Goal: Navigation & Orientation: Find specific page/section

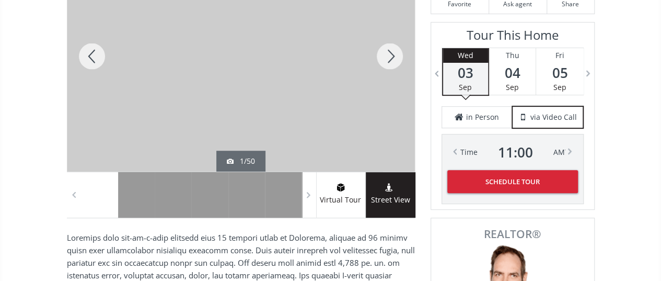
scroll to position [209, 0]
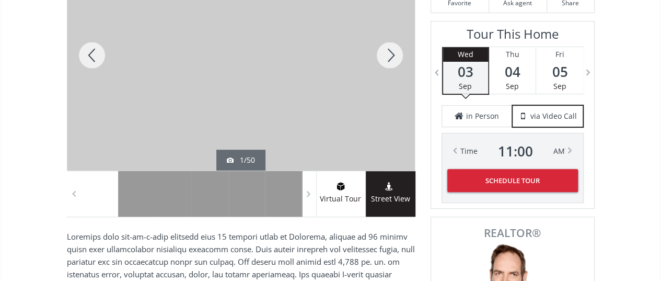
click at [385, 57] on div at bounding box center [390, 55] width 50 height 230
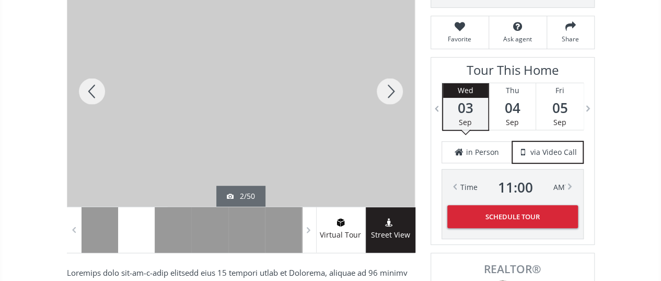
scroll to position [157, 0]
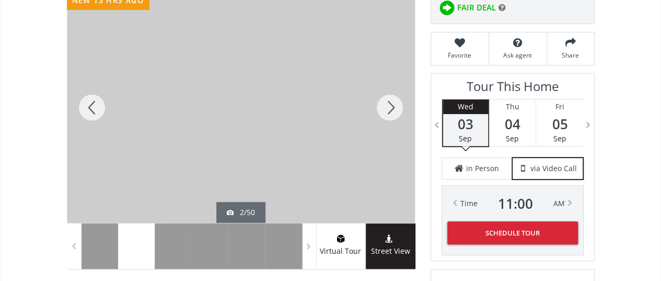
click at [392, 102] on div at bounding box center [390, 107] width 50 height 230
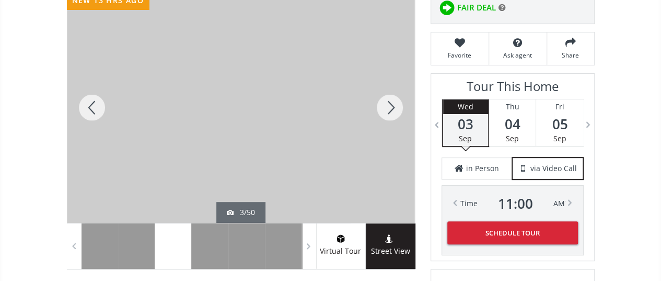
click at [103, 101] on div at bounding box center [92, 107] width 50 height 230
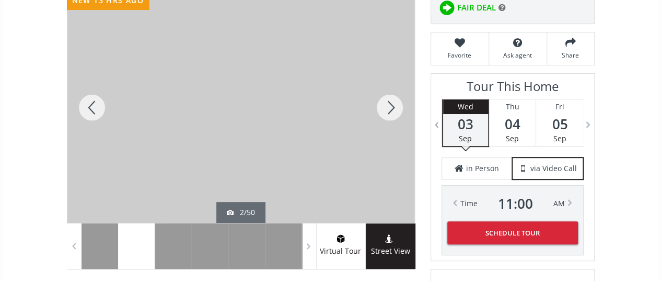
click at [385, 104] on div at bounding box center [390, 107] width 50 height 230
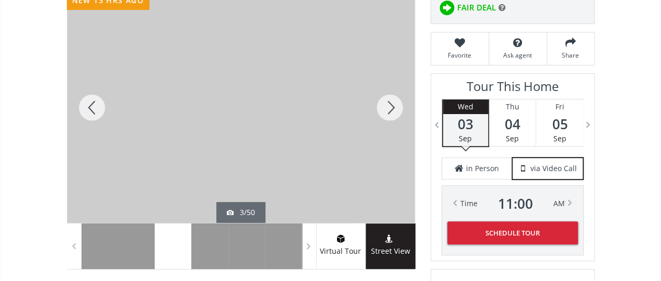
click at [385, 104] on div at bounding box center [390, 107] width 50 height 230
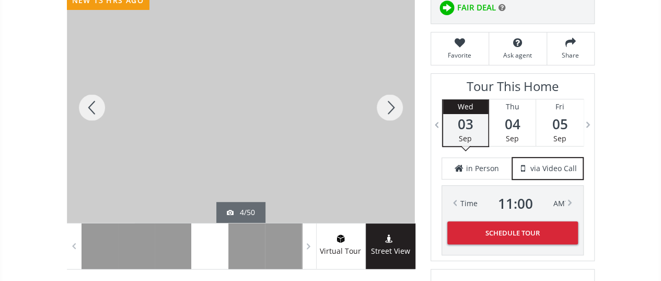
click at [385, 104] on div at bounding box center [390, 107] width 50 height 230
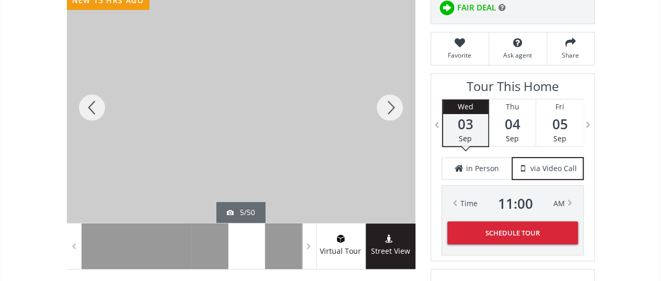
click at [385, 104] on div at bounding box center [390, 107] width 50 height 230
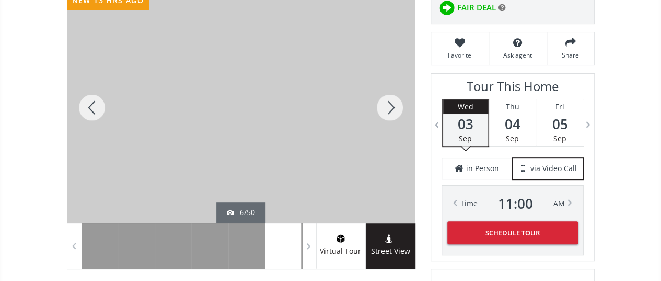
click at [385, 104] on div at bounding box center [390, 107] width 50 height 230
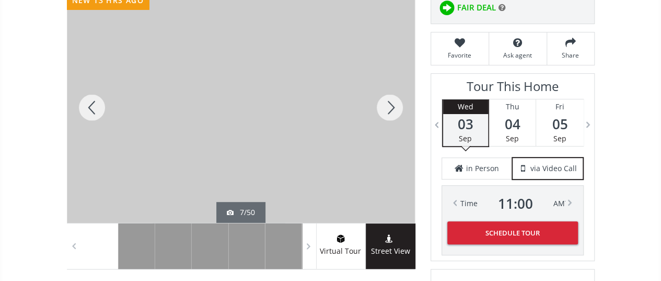
click at [385, 104] on div at bounding box center [390, 107] width 50 height 230
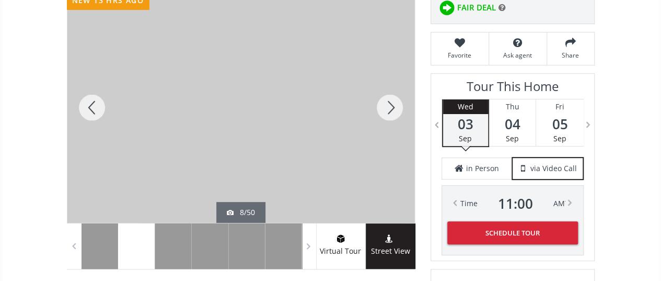
click at [385, 104] on div at bounding box center [390, 107] width 50 height 230
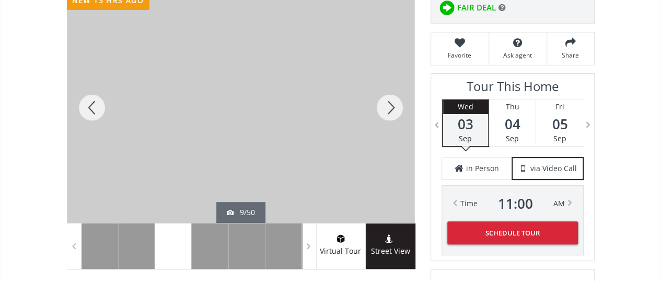
click at [96, 109] on div at bounding box center [92, 107] width 50 height 230
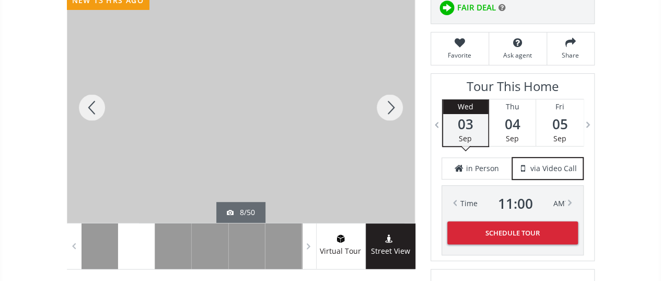
click at [393, 102] on div at bounding box center [390, 107] width 50 height 230
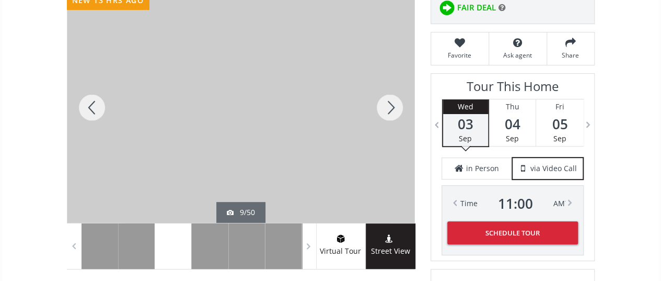
click at [393, 102] on div at bounding box center [390, 107] width 50 height 230
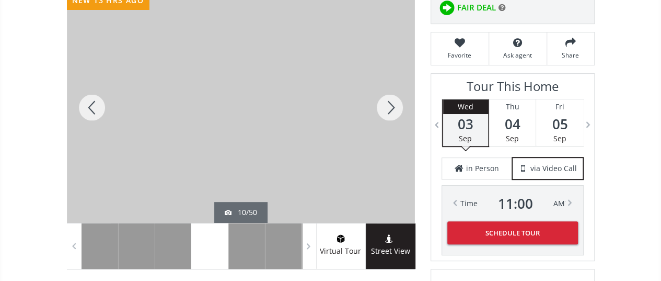
click at [393, 102] on div at bounding box center [390, 107] width 50 height 230
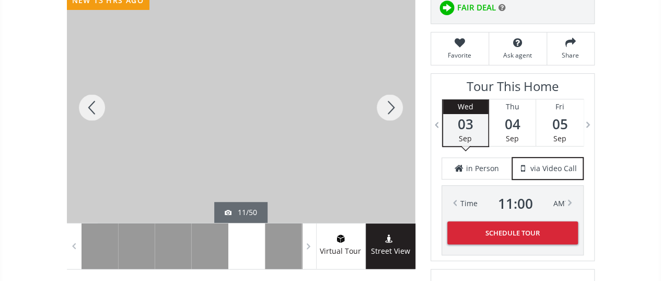
click at [393, 102] on div at bounding box center [390, 107] width 50 height 230
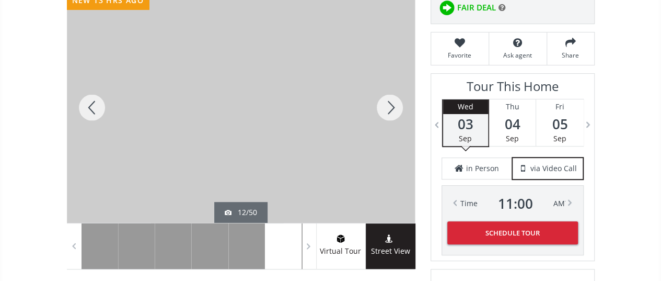
click at [393, 102] on div at bounding box center [390, 107] width 50 height 230
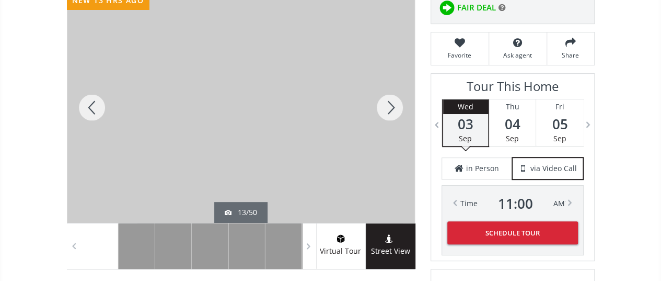
click at [393, 102] on div at bounding box center [390, 107] width 50 height 230
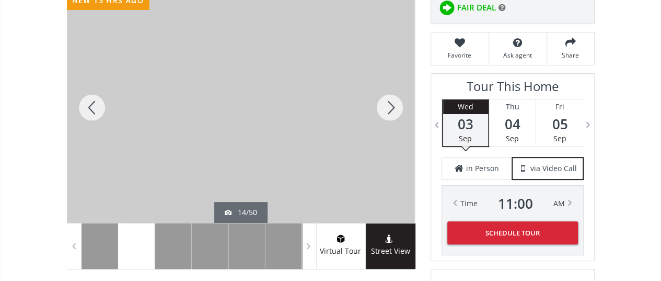
click at [393, 102] on div at bounding box center [390, 107] width 50 height 230
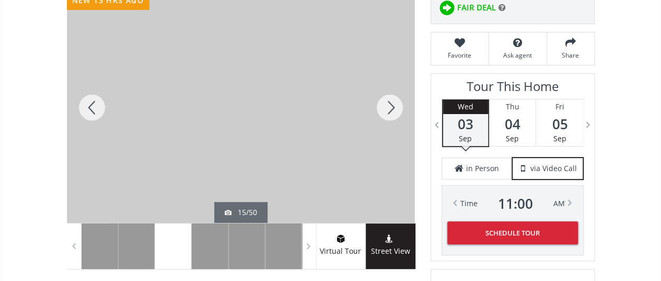
click at [393, 102] on div at bounding box center [390, 107] width 50 height 230
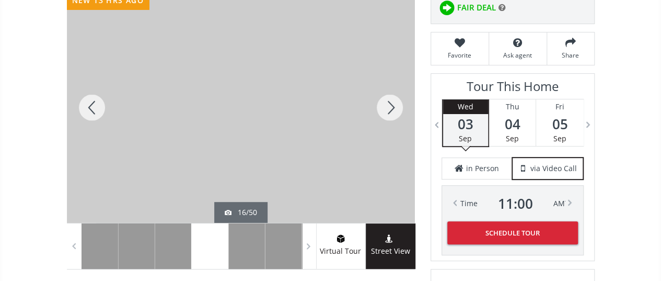
click at [393, 102] on div at bounding box center [390, 107] width 50 height 230
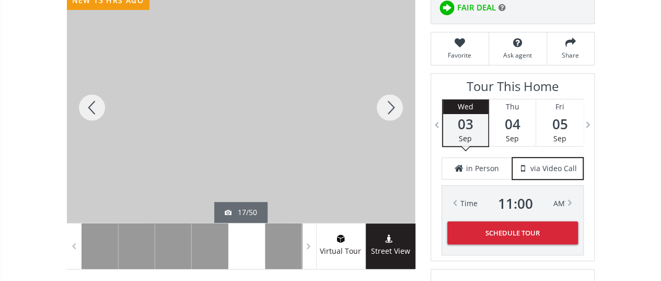
click at [393, 102] on div at bounding box center [390, 107] width 50 height 230
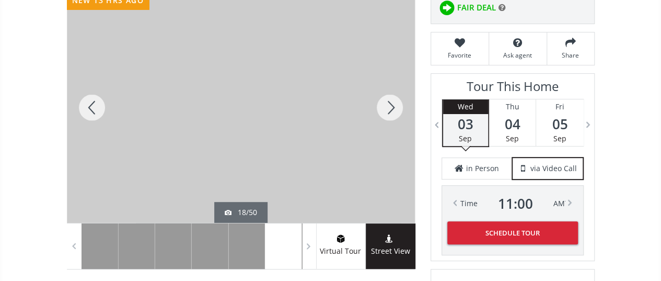
click at [393, 102] on div at bounding box center [390, 107] width 50 height 230
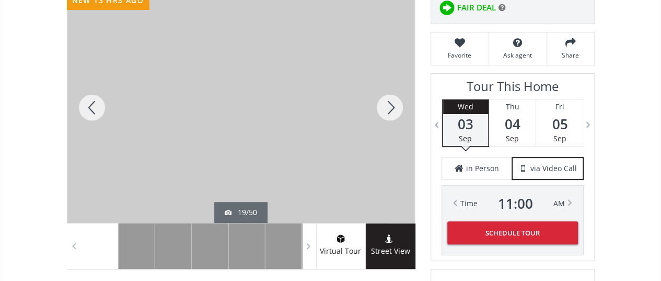
click at [393, 102] on div at bounding box center [390, 107] width 50 height 230
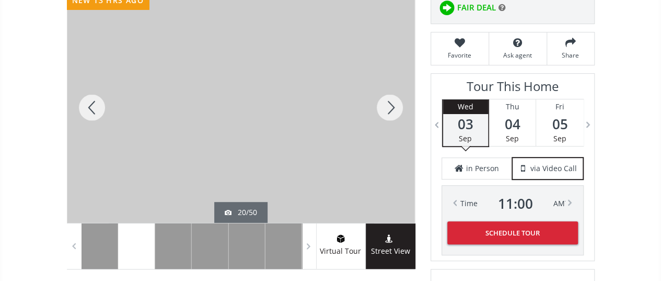
click at [393, 102] on div at bounding box center [390, 107] width 50 height 230
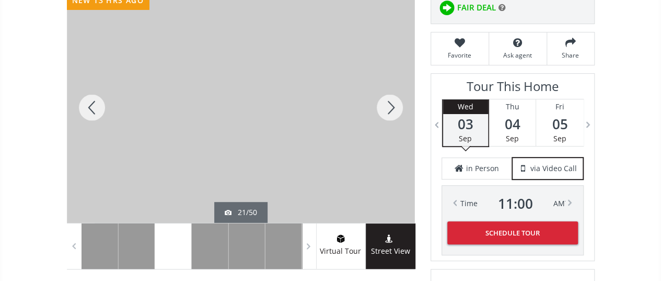
click at [393, 102] on div at bounding box center [390, 107] width 50 height 230
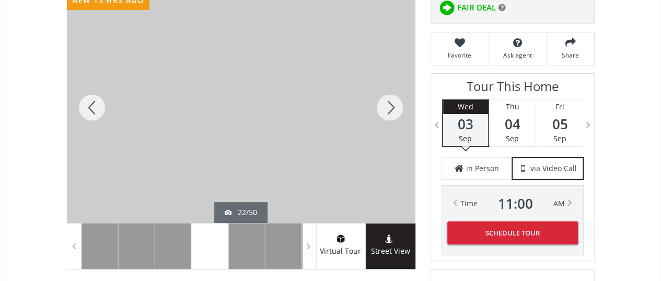
click at [393, 102] on div at bounding box center [390, 107] width 50 height 230
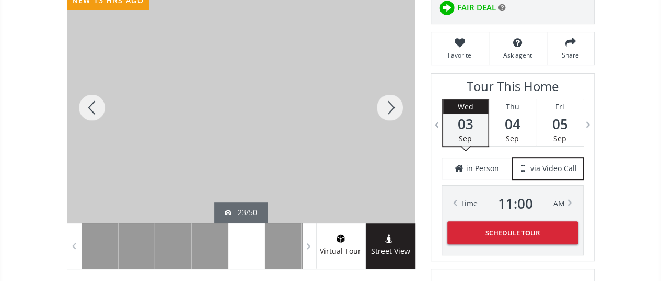
click at [393, 102] on div at bounding box center [390, 107] width 50 height 230
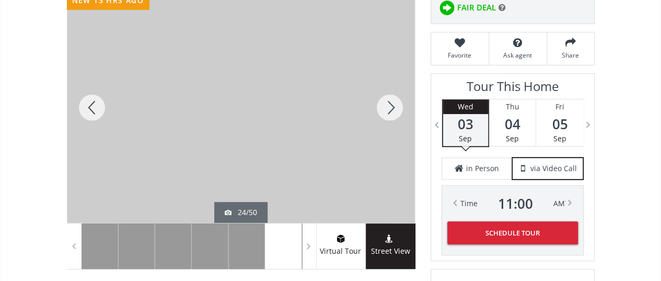
click at [393, 102] on div at bounding box center [390, 107] width 50 height 230
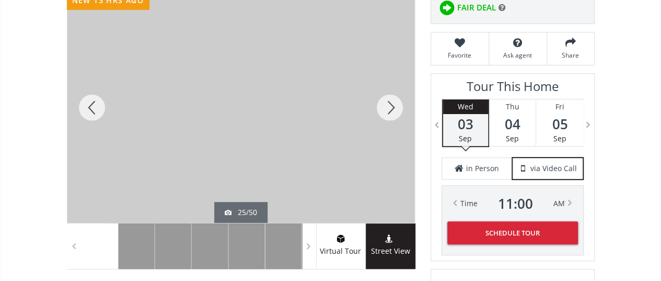
click at [393, 102] on div at bounding box center [390, 107] width 50 height 230
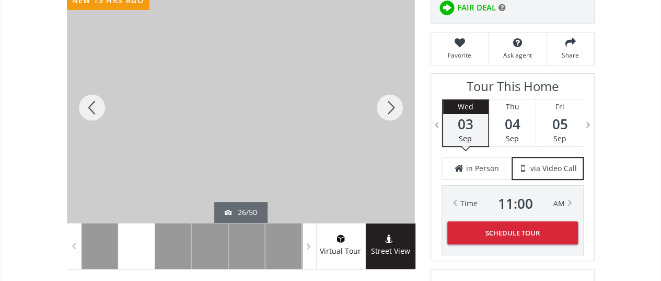
click at [393, 102] on div at bounding box center [390, 107] width 50 height 230
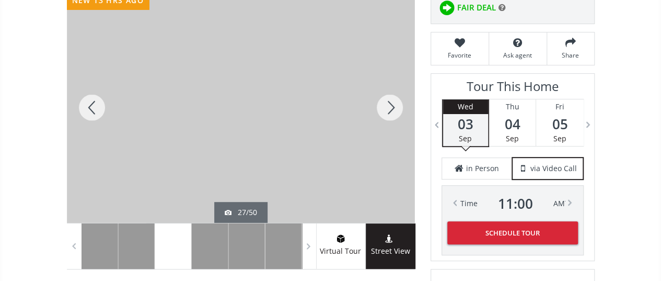
click at [393, 102] on div at bounding box center [390, 107] width 50 height 230
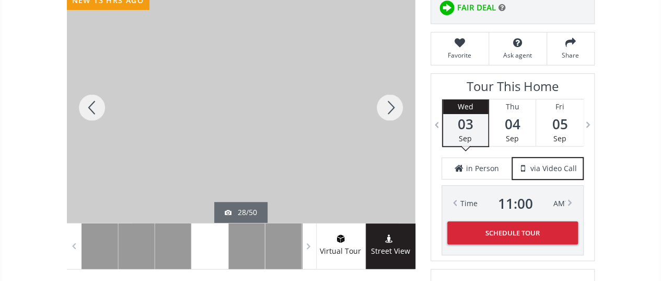
click at [393, 102] on div at bounding box center [390, 107] width 50 height 230
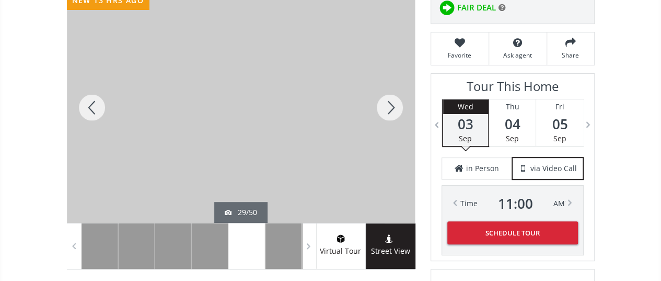
click at [393, 102] on div at bounding box center [390, 107] width 50 height 230
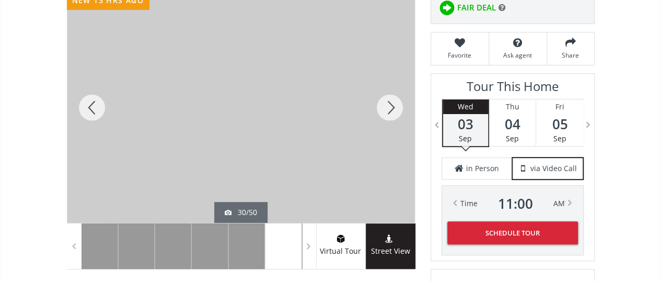
click at [393, 102] on div at bounding box center [390, 107] width 50 height 230
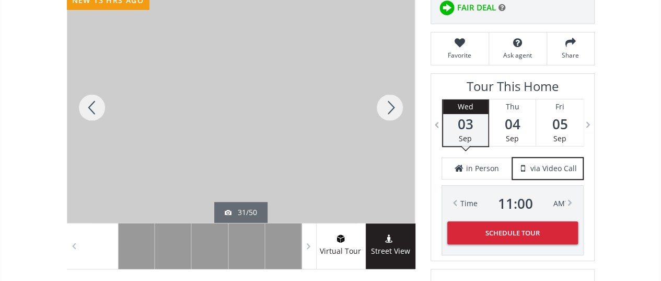
click at [393, 102] on div at bounding box center [390, 107] width 50 height 230
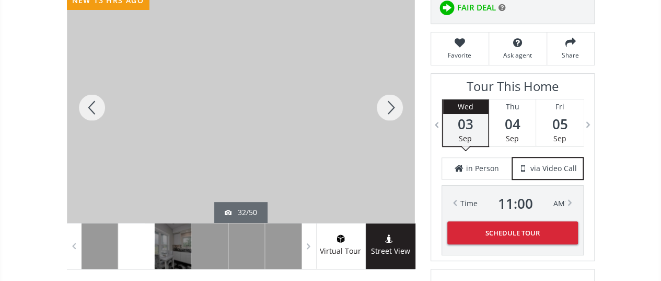
click at [393, 102] on div at bounding box center [390, 107] width 50 height 230
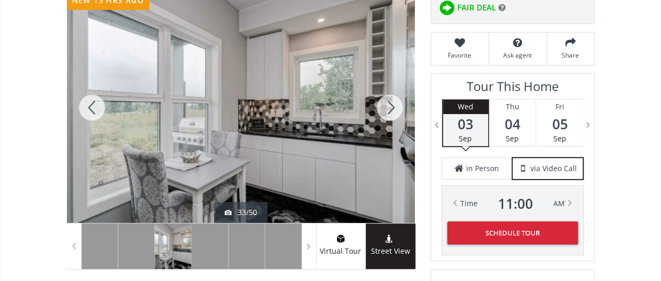
click at [393, 102] on div at bounding box center [390, 107] width 50 height 230
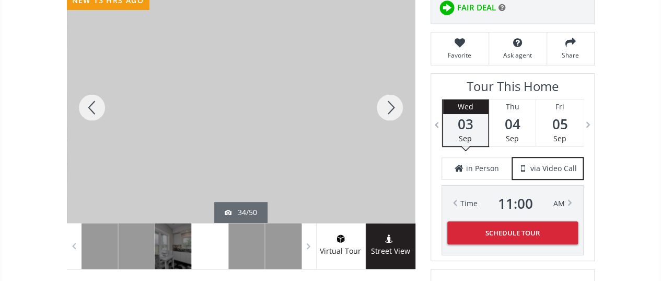
click at [393, 102] on div at bounding box center [390, 107] width 50 height 230
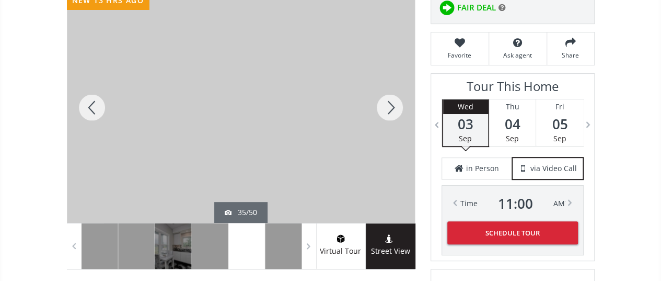
click at [393, 102] on div at bounding box center [390, 107] width 50 height 230
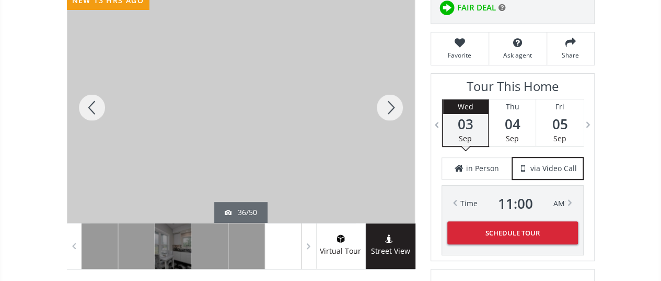
click at [393, 102] on div at bounding box center [390, 107] width 50 height 230
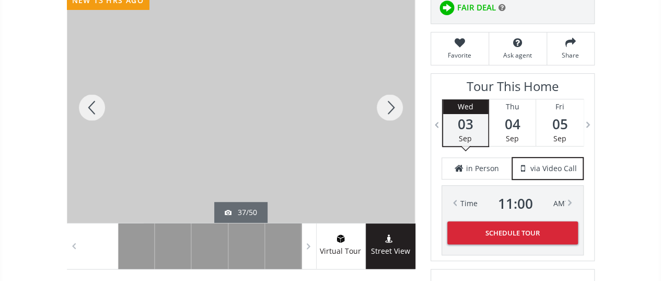
click at [393, 102] on div at bounding box center [390, 107] width 50 height 230
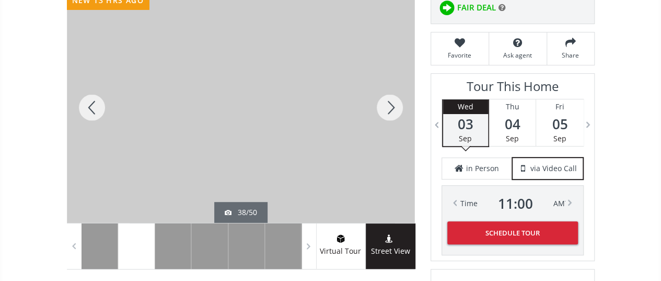
click at [393, 102] on div at bounding box center [390, 107] width 50 height 230
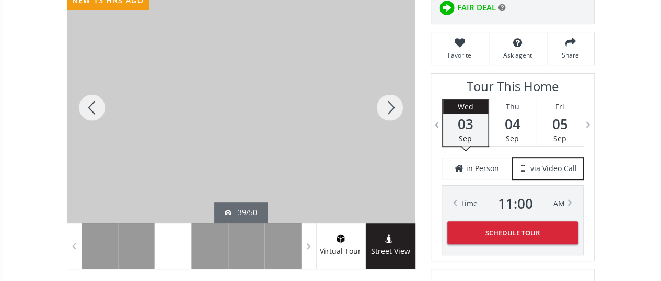
click at [393, 102] on div at bounding box center [390, 107] width 50 height 230
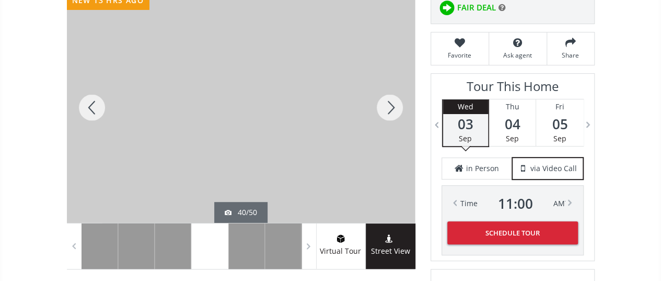
click at [393, 102] on div at bounding box center [390, 107] width 50 height 230
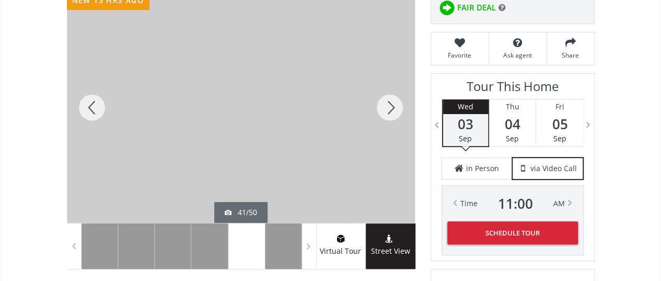
click at [393, 102] on div at bounding box center [390, 107] width 50 height 230
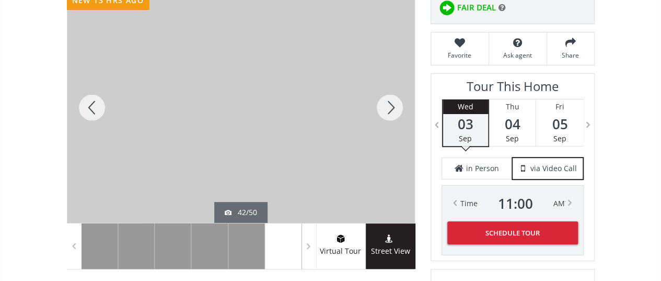
click at [393, 102] on div at bounding box center [390, 107] width 50 height 230
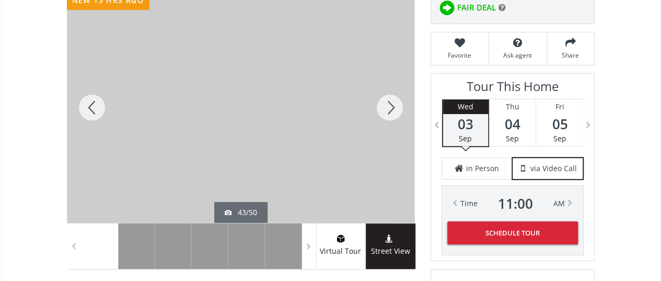
click at [393, 102] on div at bounding box center [390, 107] width 50 height 230
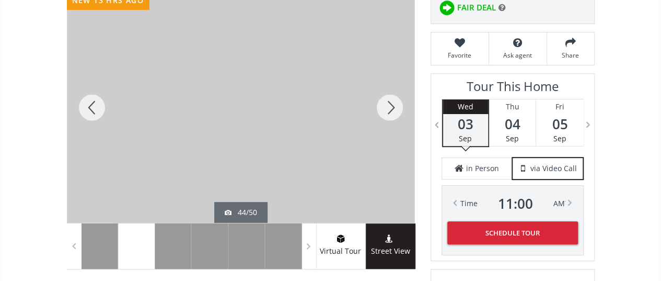
click at [393, 102] on div at bounding box center [390, 107] width 50 height 230
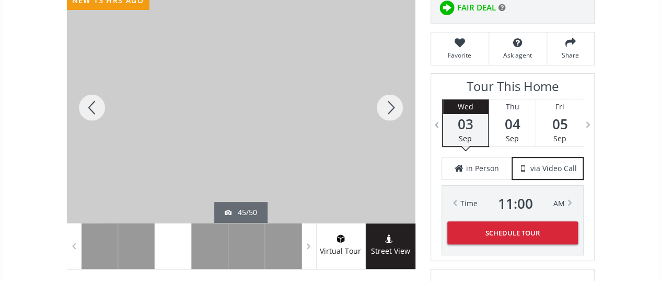
click at [393, 102] on div at bounding box center [390, 107] width 50 height 230
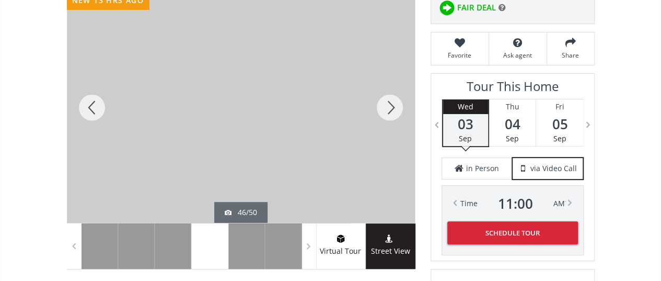
click at [393, 102] on div at bounding box center [390, 107] width 50 height 230
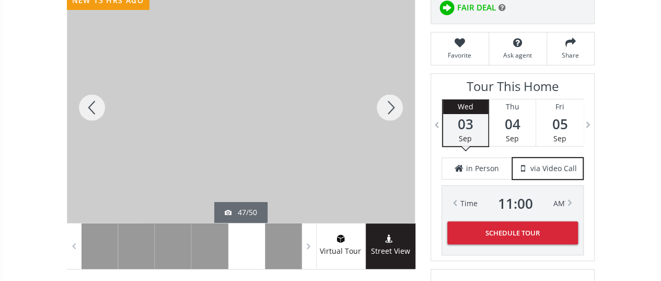
click at [87, 104] on div at bounding box center [92, 107] width 50 height 230
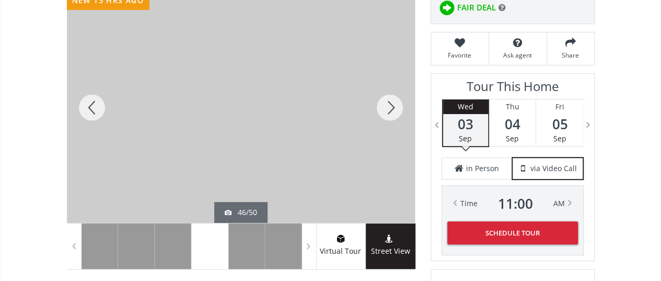
click at [393, 101] on div at bounding box center [390, 107] width 50 height 230
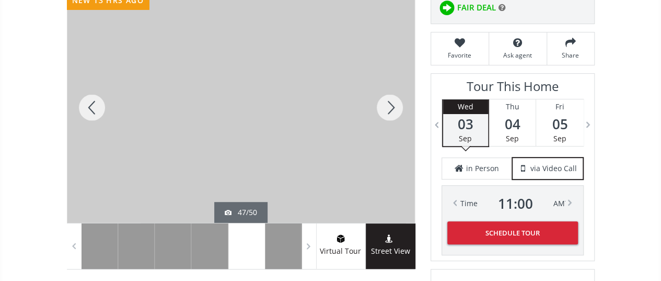
click at [393, 101] on div at bounding box center [390, 107] width 50 height 230
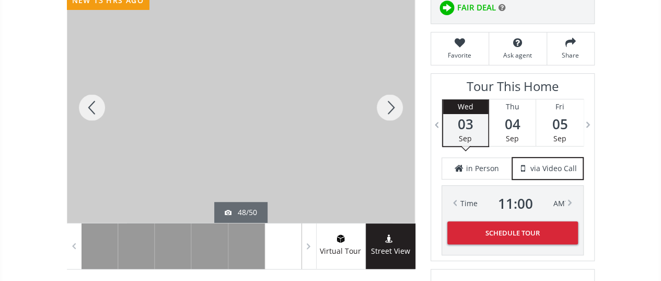
click at [391, 104] on div at bounding box center [390, 107] width 50 height 230
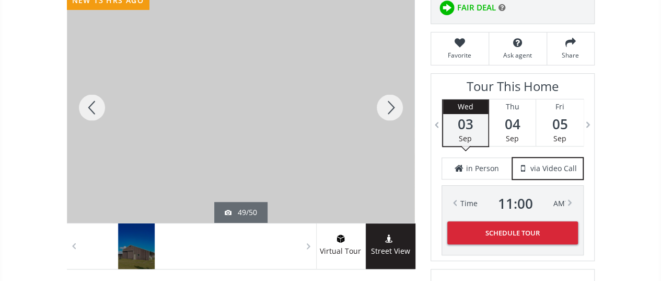
click at [91, 107] on div at bounding box center [92, 107] width 50 height 230
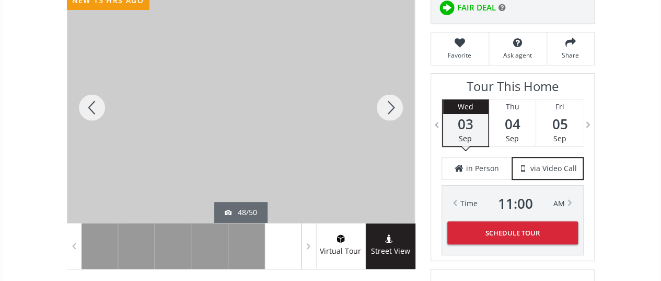
click at [387, 106] on div at bounding box center [390, 107] width 50 height 230
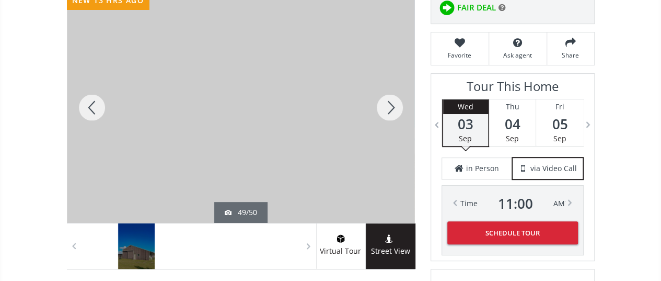
click at [387, 99] on div at bounding box center [390, 107] width 50 height 230
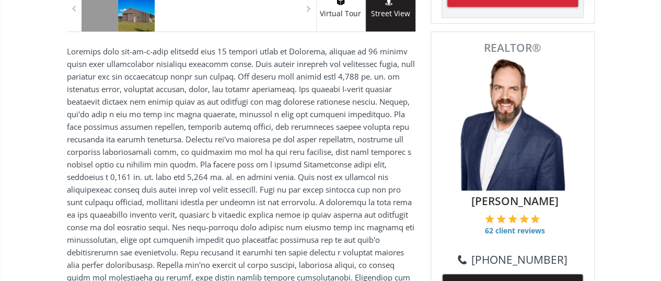
scroll to position [418, 0]
